Goal: Transaction & Acquisition: Obtain resource

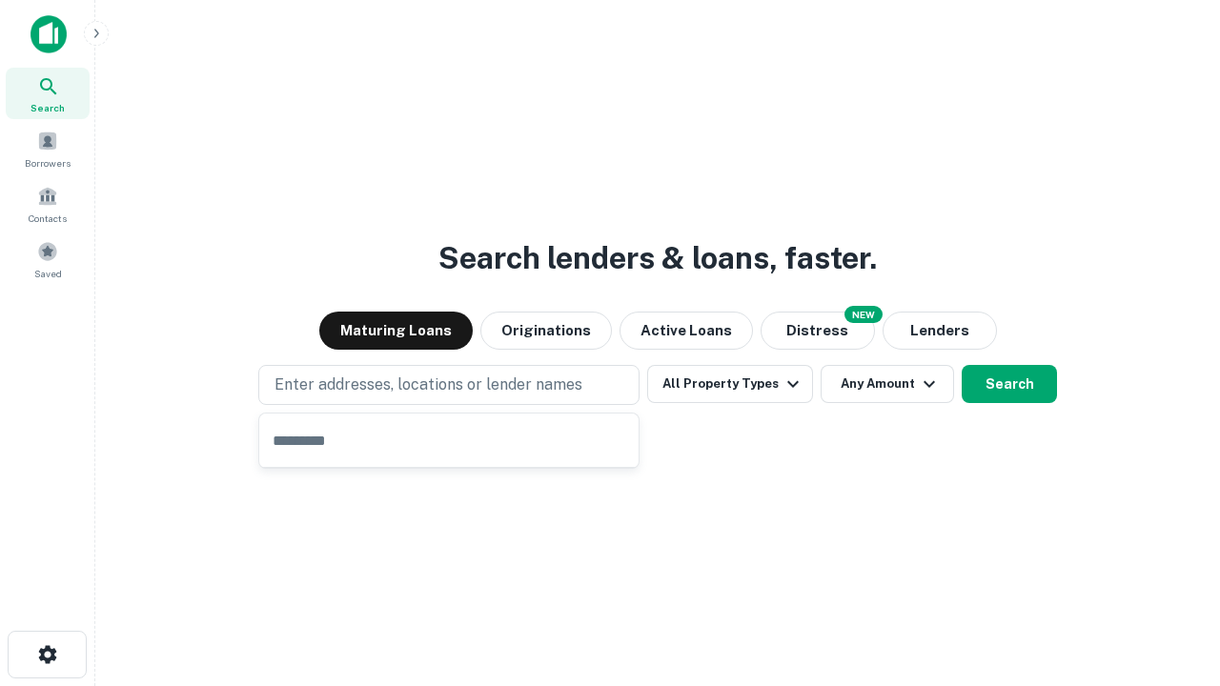
type input "**********"
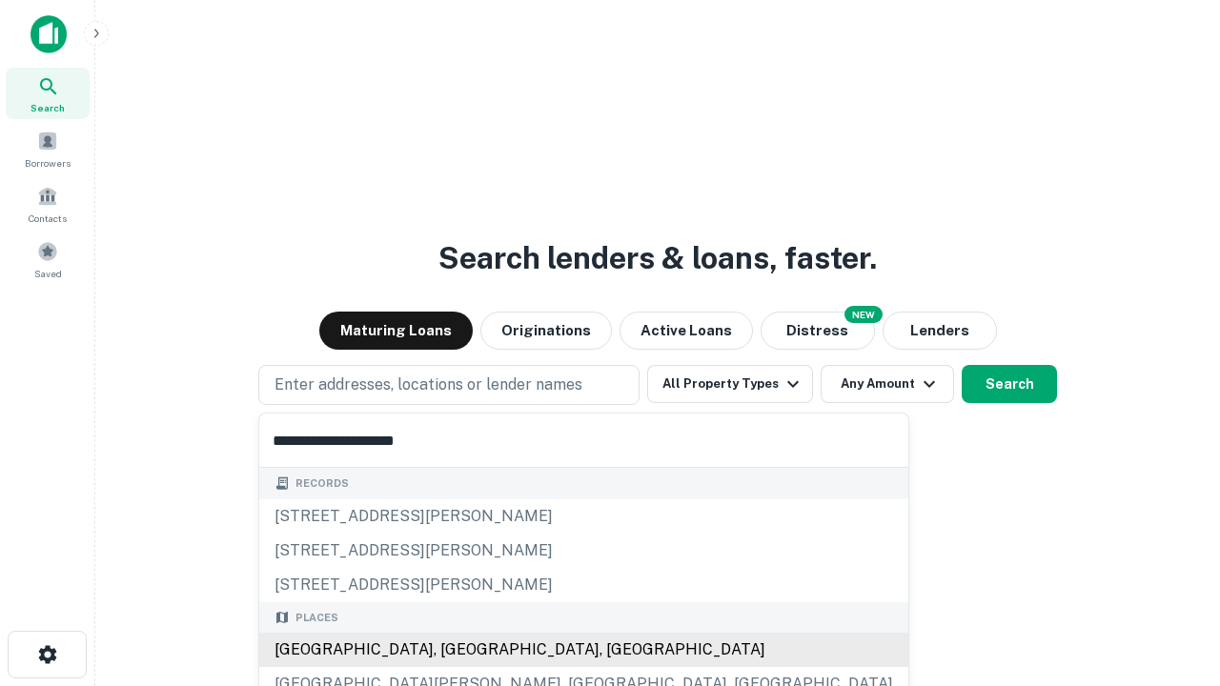
click at [456, 650] on div "Santa Monica, CA, USA" at bounding box center [583, 650] width 649 height 34
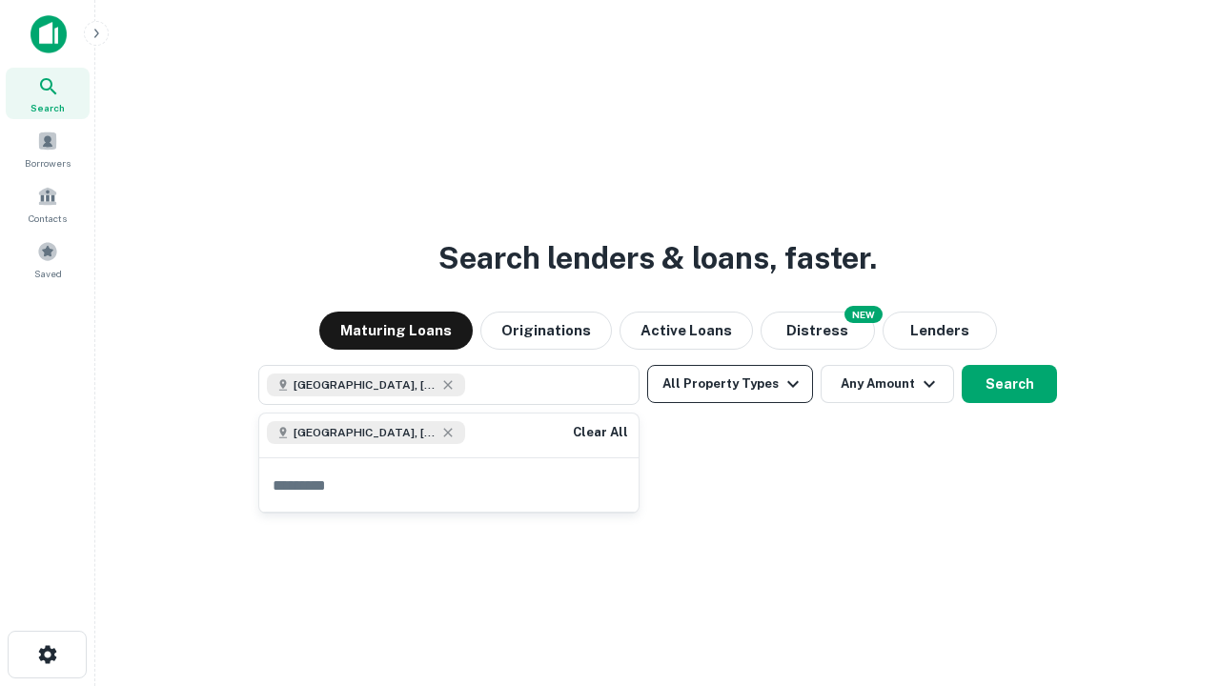
click at [730, 384] on button "All Property Types" at bounding box center [730, 384] width 166 height 38
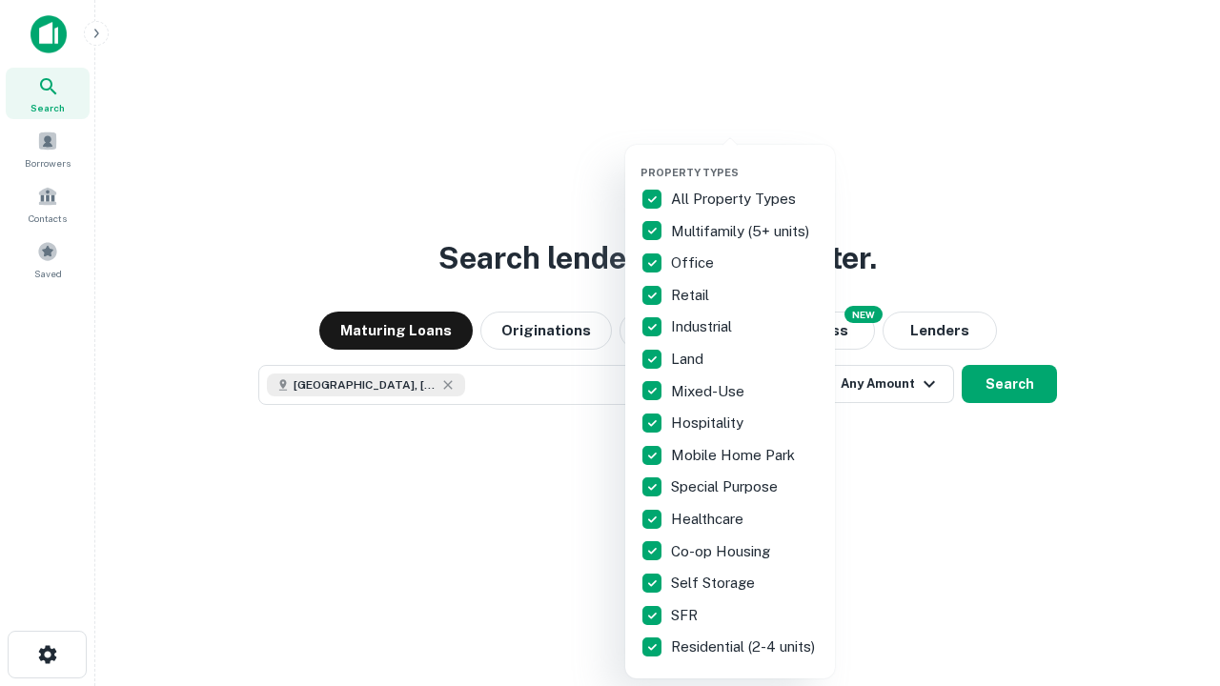
click at [746, 160] on button "button" at bounding box center [746, 160] width 210 height 1
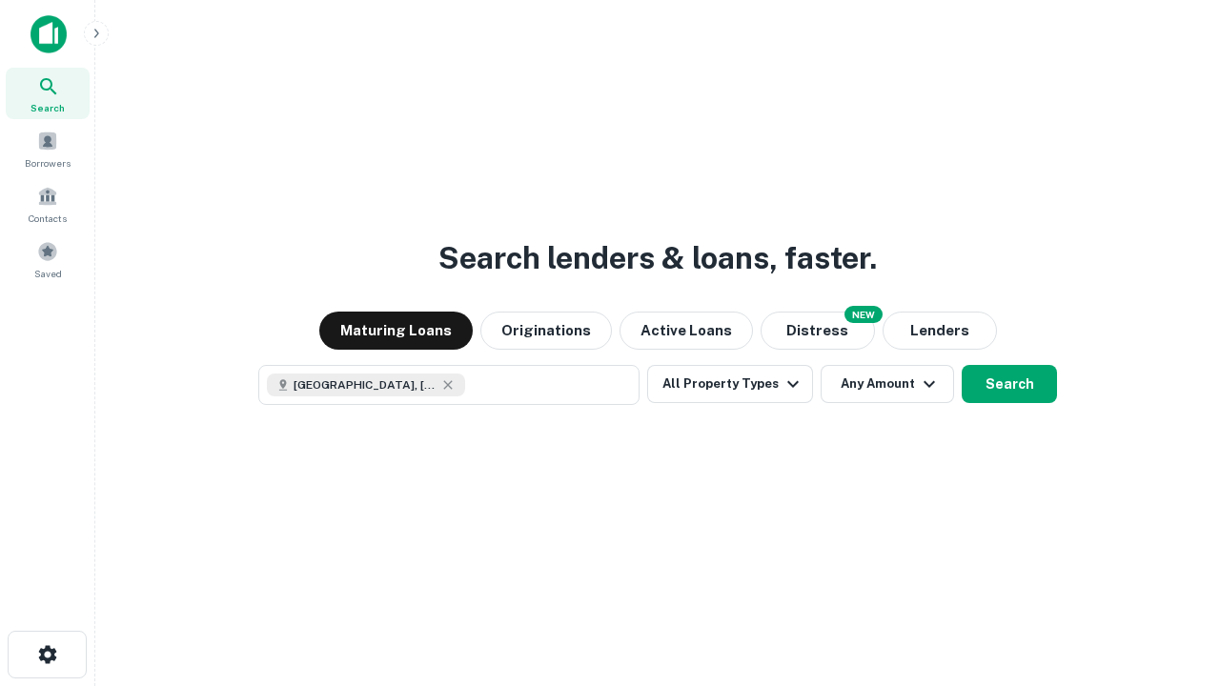
scroll to position [31, 0]
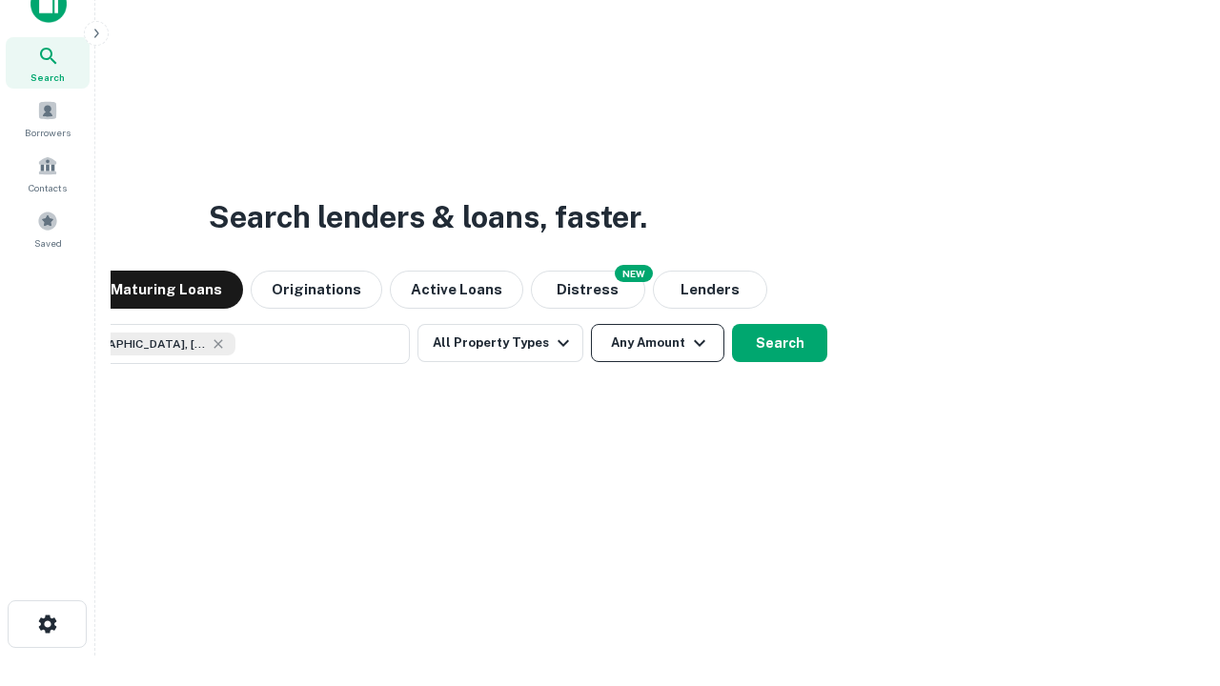
click at [591, 324] on button "Any Amount" at bounding box center [657, 343] width 133 height 38
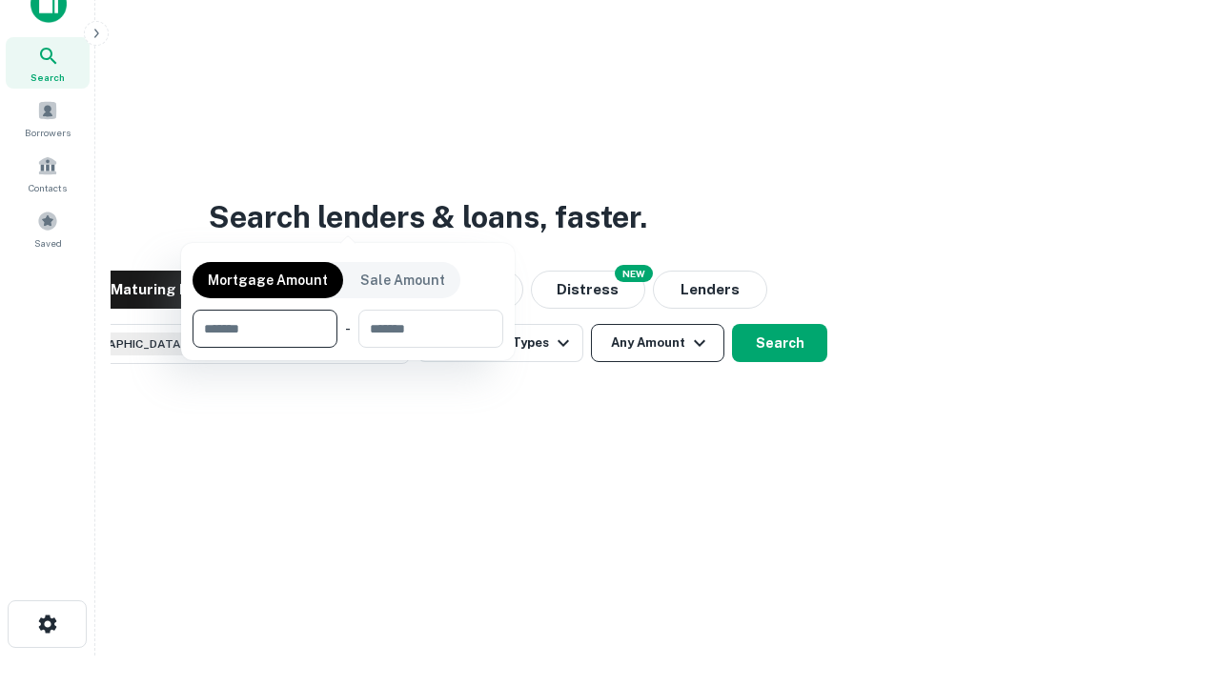
scroll to position [137, 540]
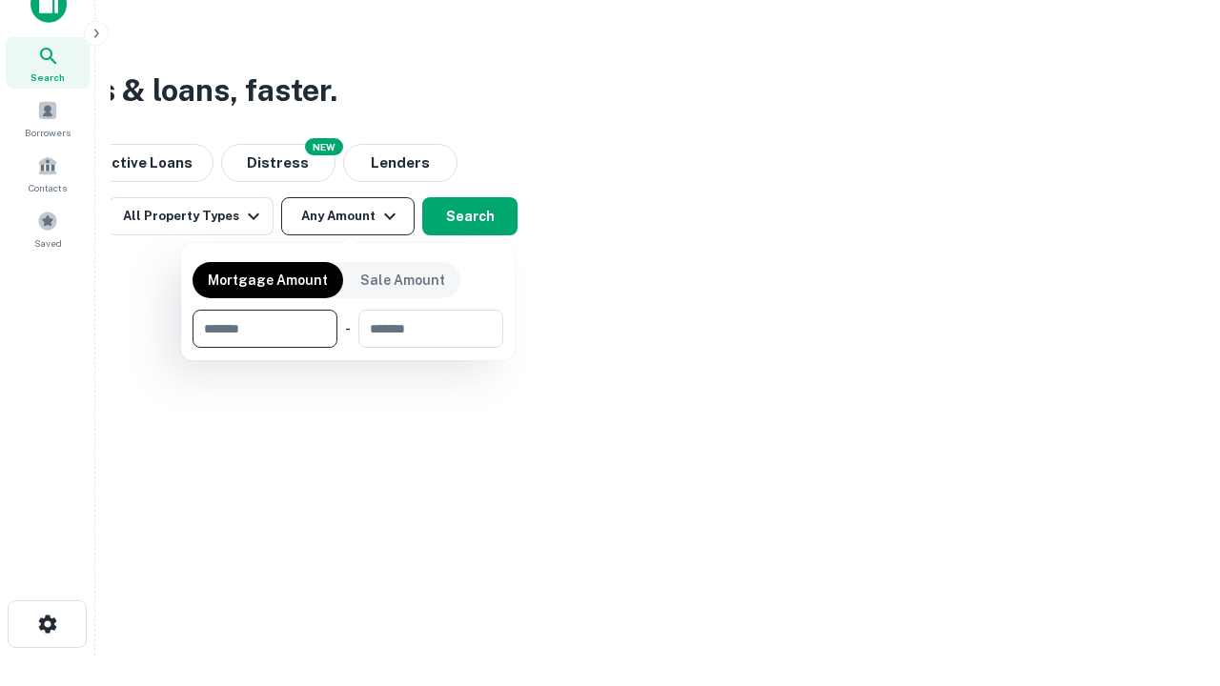
type input "*******"
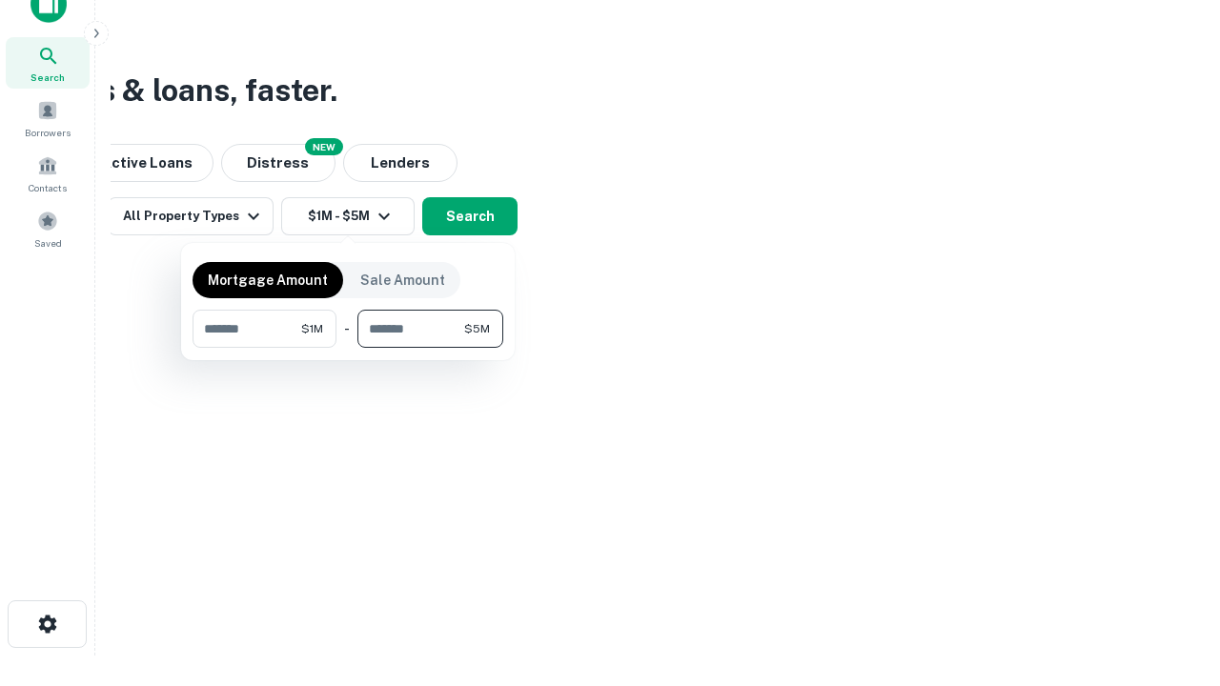
type input "*******"
click at [348, 348] on button "button" at bounding box center [348, 348] width 311 height 1
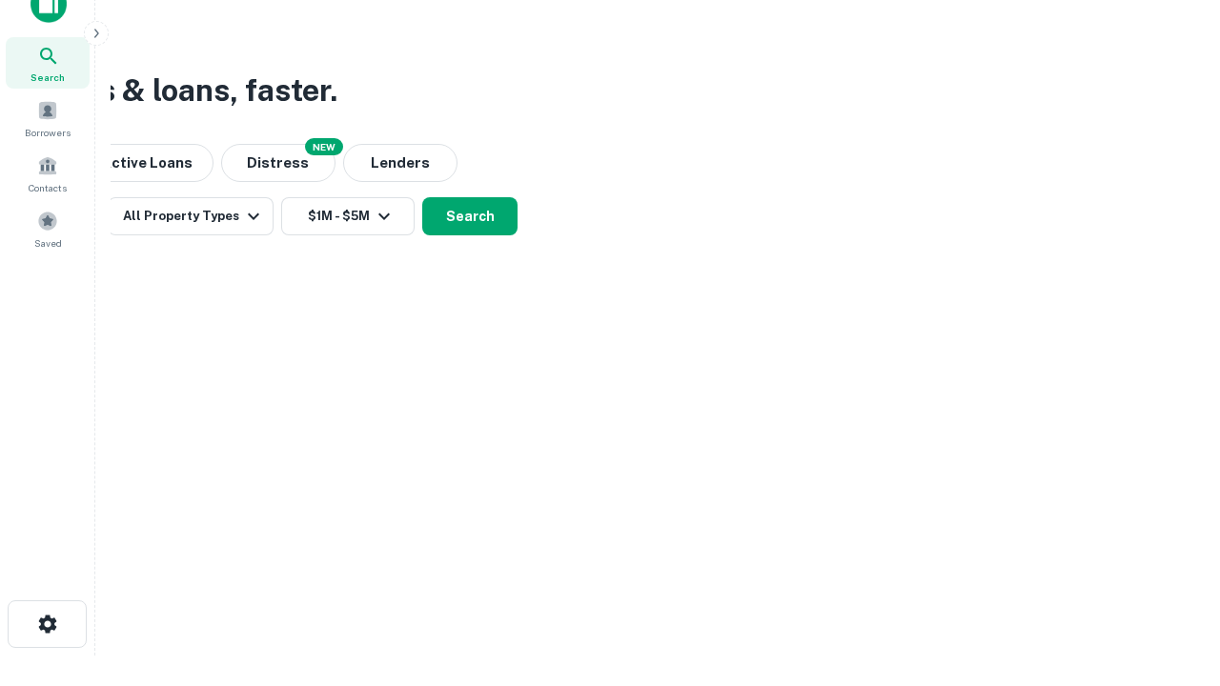
scroll to position [31, 0]
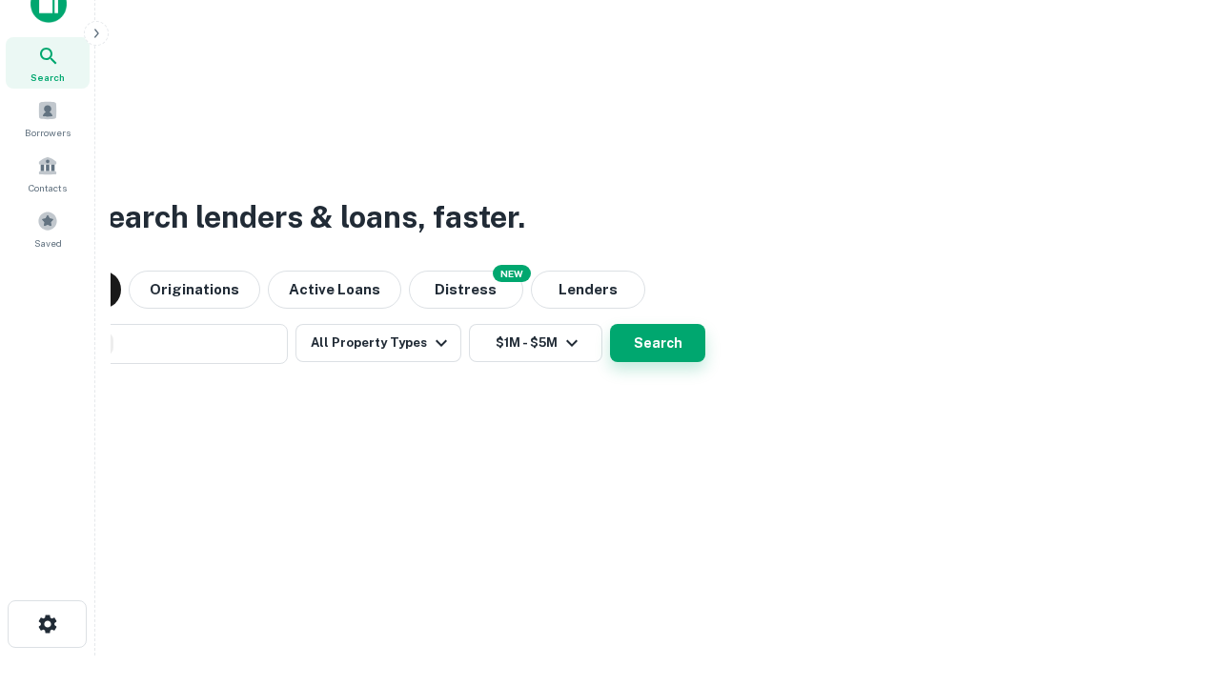
click at [610, 324] on button "Search" at bounding box center [657, 343] width 95 height 38
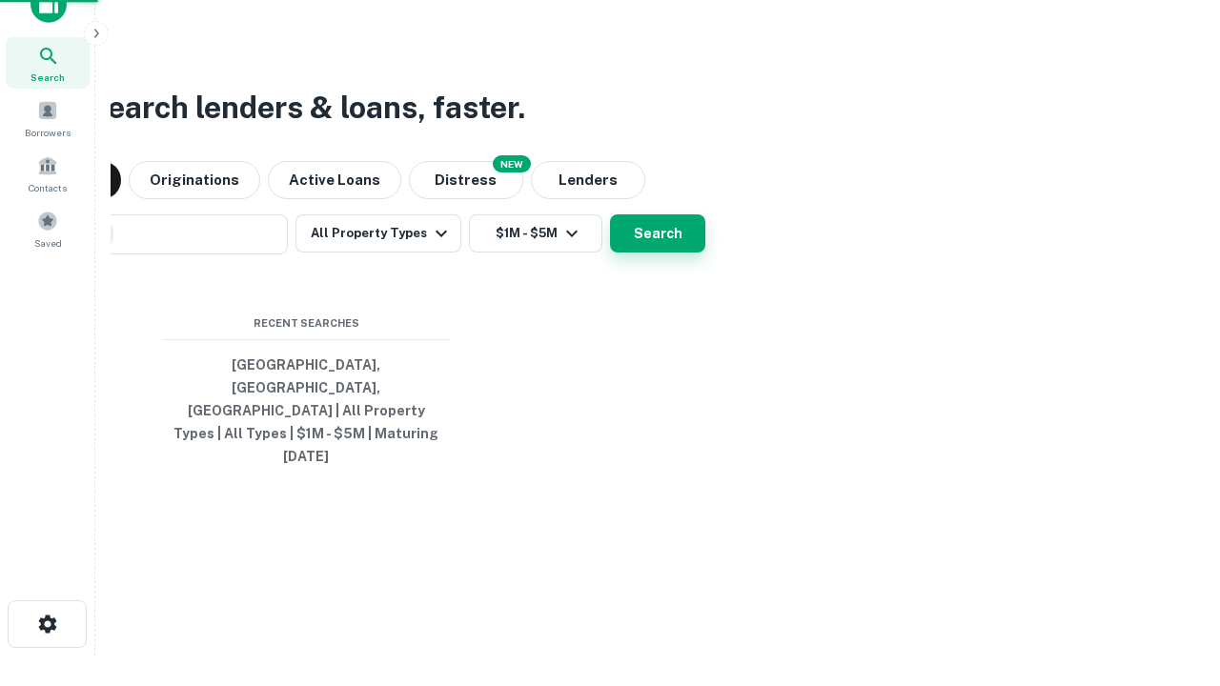
scroll to position [51, 540]
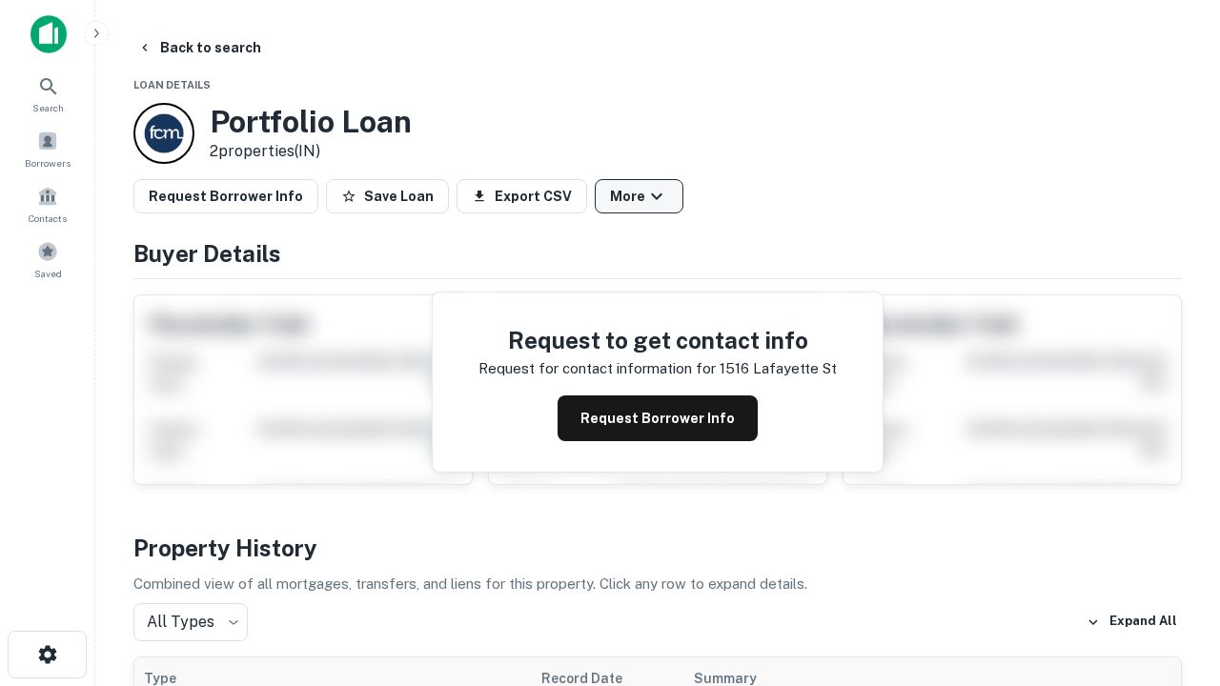
click at [639, 196] on button "More" at bounding box center [639, 196] width 89 height 34
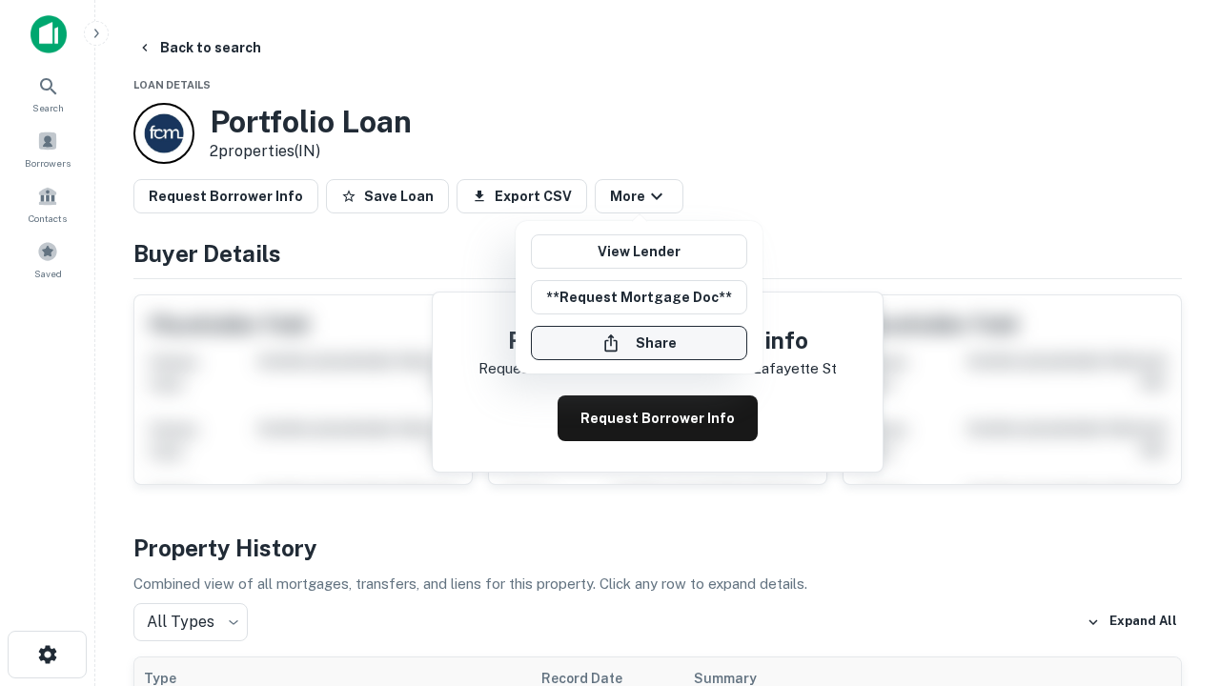
click at [639, 343] on button "Share" at bounding box center [639, 343] width 216 height 34
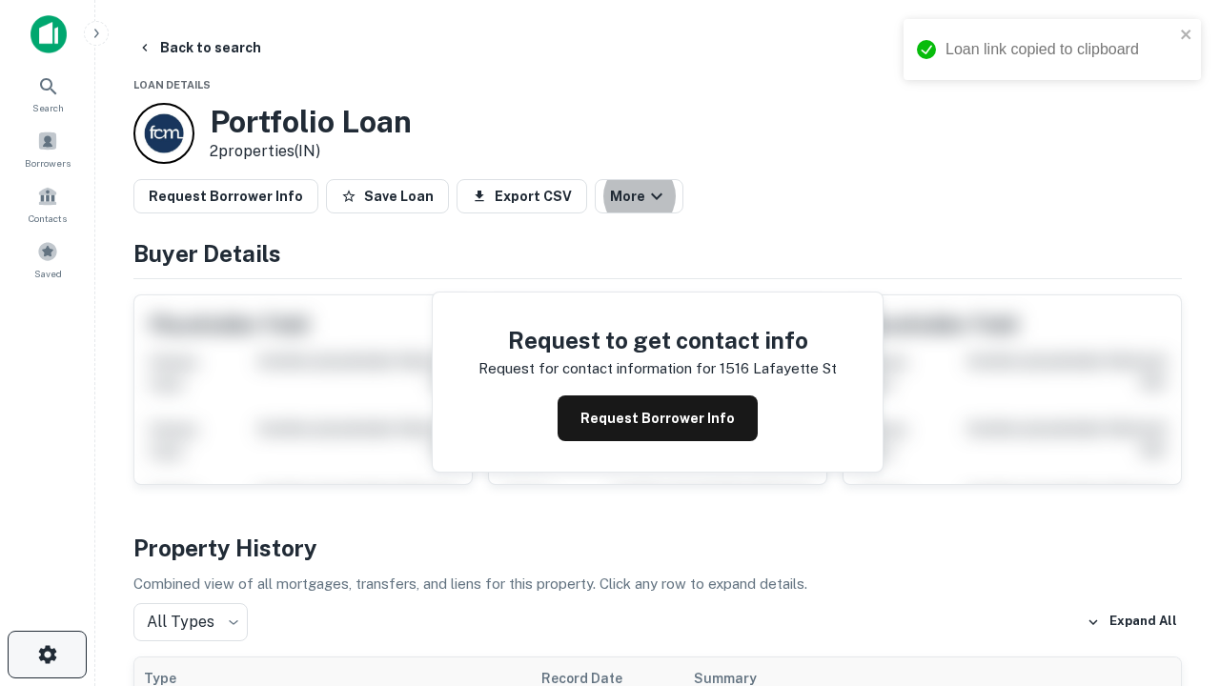
click at [47, 655] on icon "button" at bounding box center [47, 655] width 23 height 23
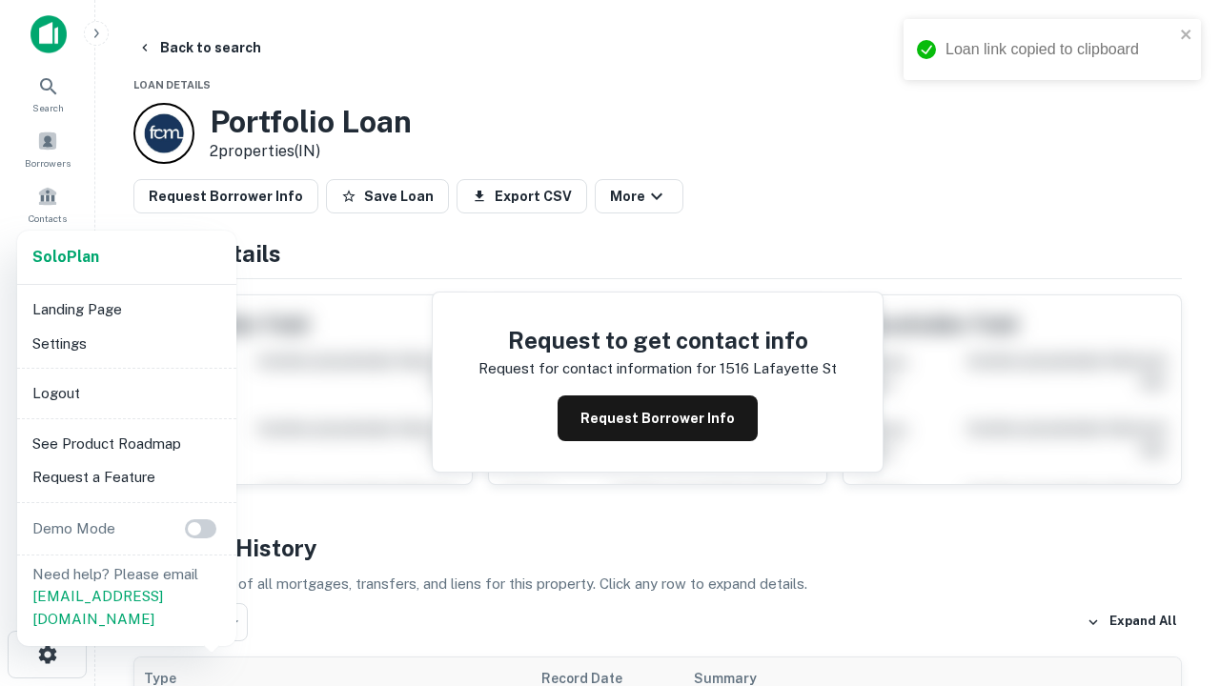
click at [126, 393] on li "Logout" at bounding box center [127, 394] width 204 height 34
